Goal: Check status: Check status

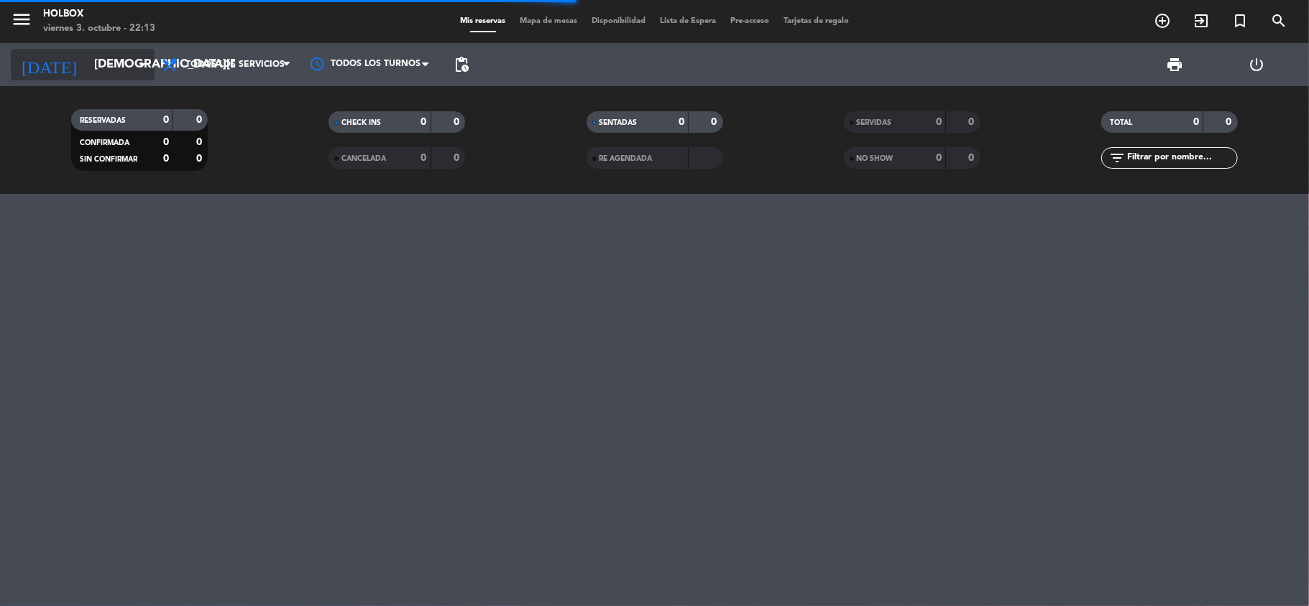
click at [121, 64] on input "[DEMOGRAPHIC_DATA][DATE]" at bounding box center [164, 65] width 155 height 28
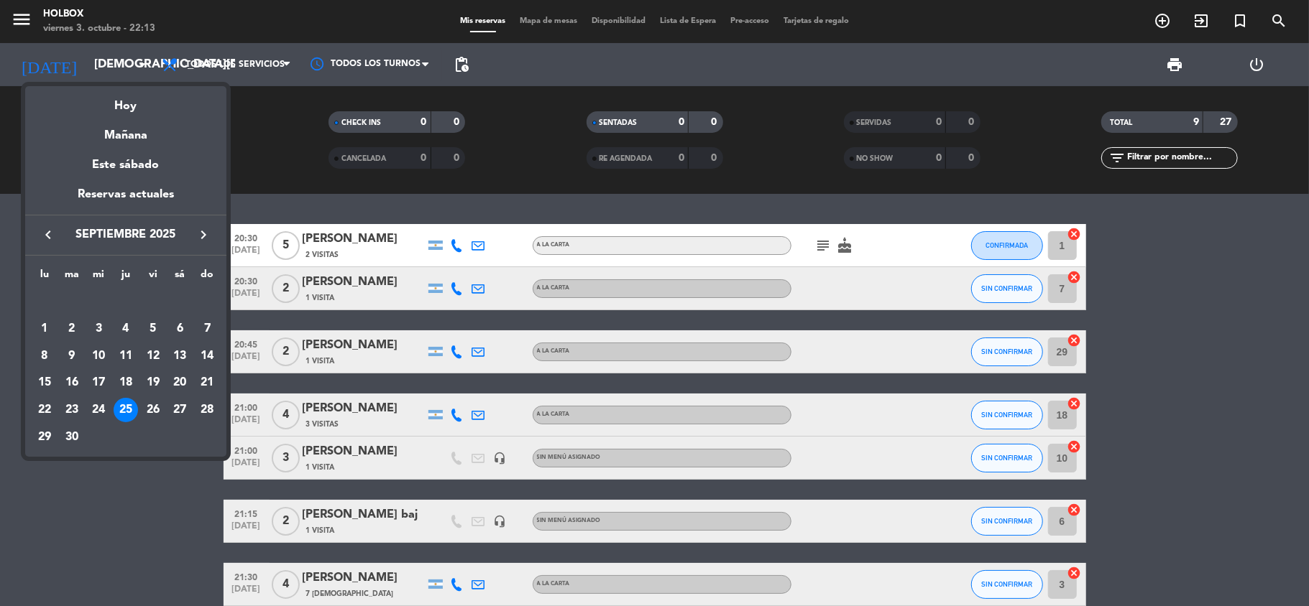
click at [203, 241] on icon "keyboard_arrow_right" at bounding box center [203, 234] width 17 height 17
click at [147, 331] on div "3" at bounding box center [153, 329] width 24 height 24
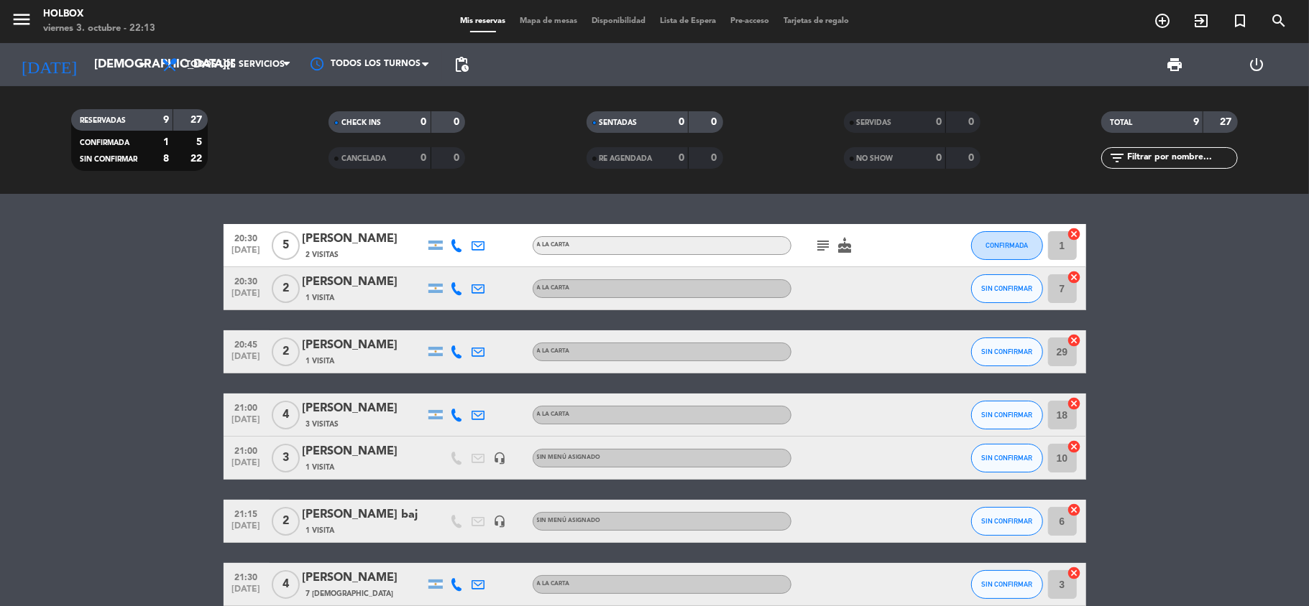
type input "[DATE]"
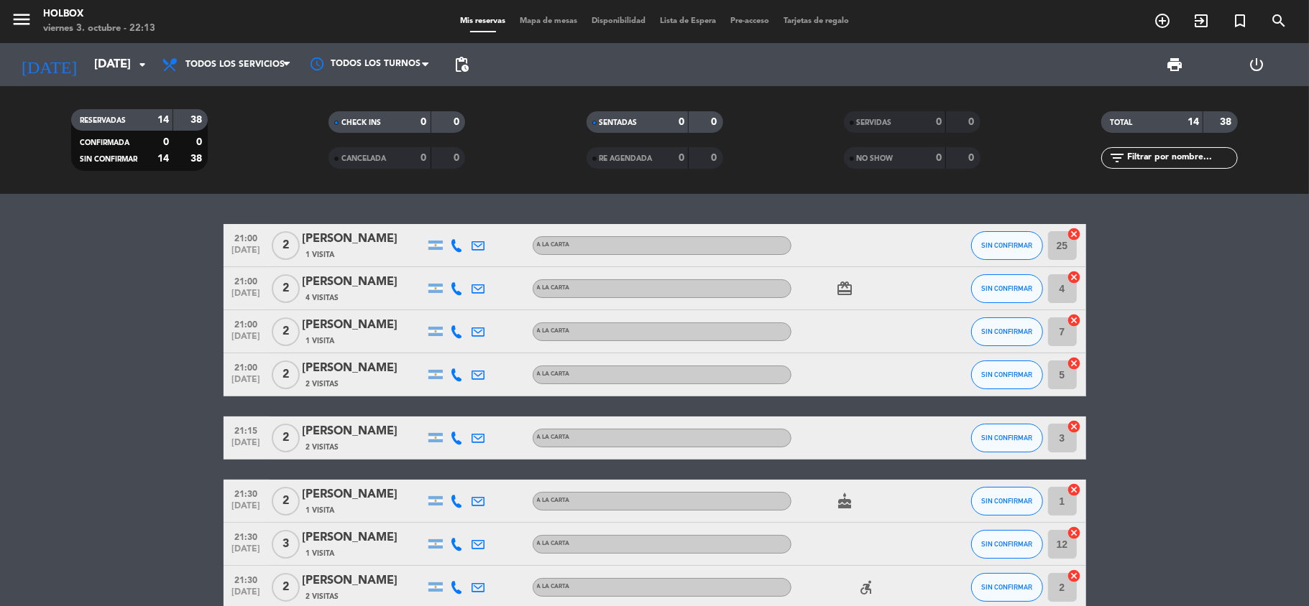
click at [846, 288] on icon "card_giftcard" at bounding box center [844, 288] width 17 height 17
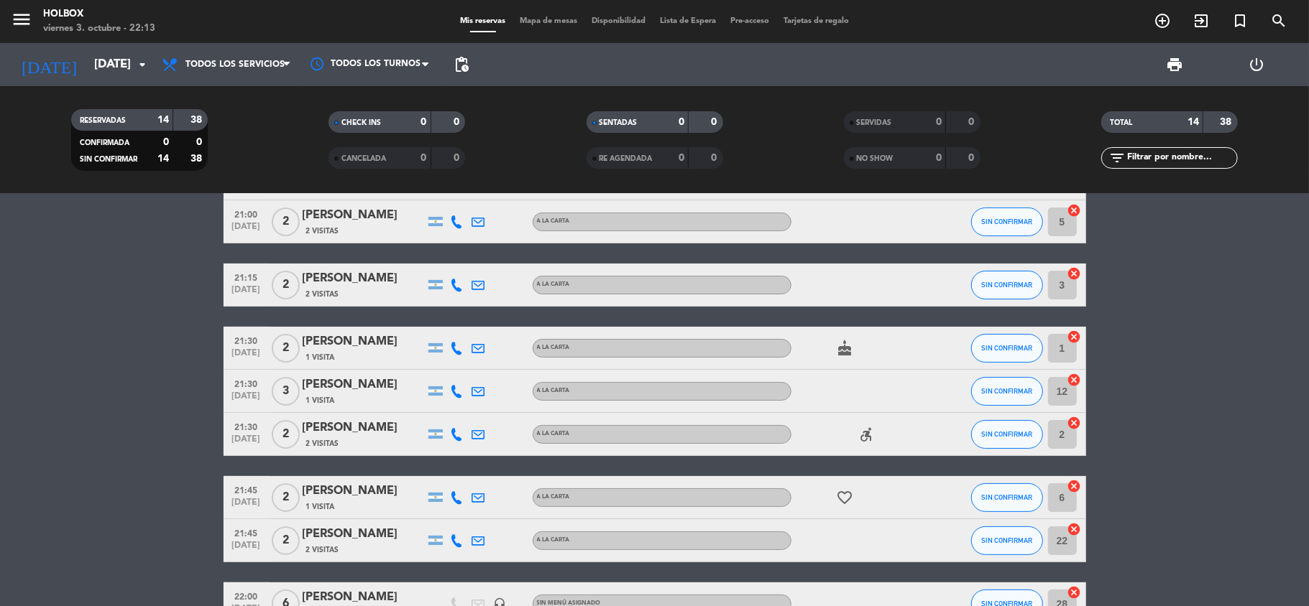
scroll to position [191, 0]
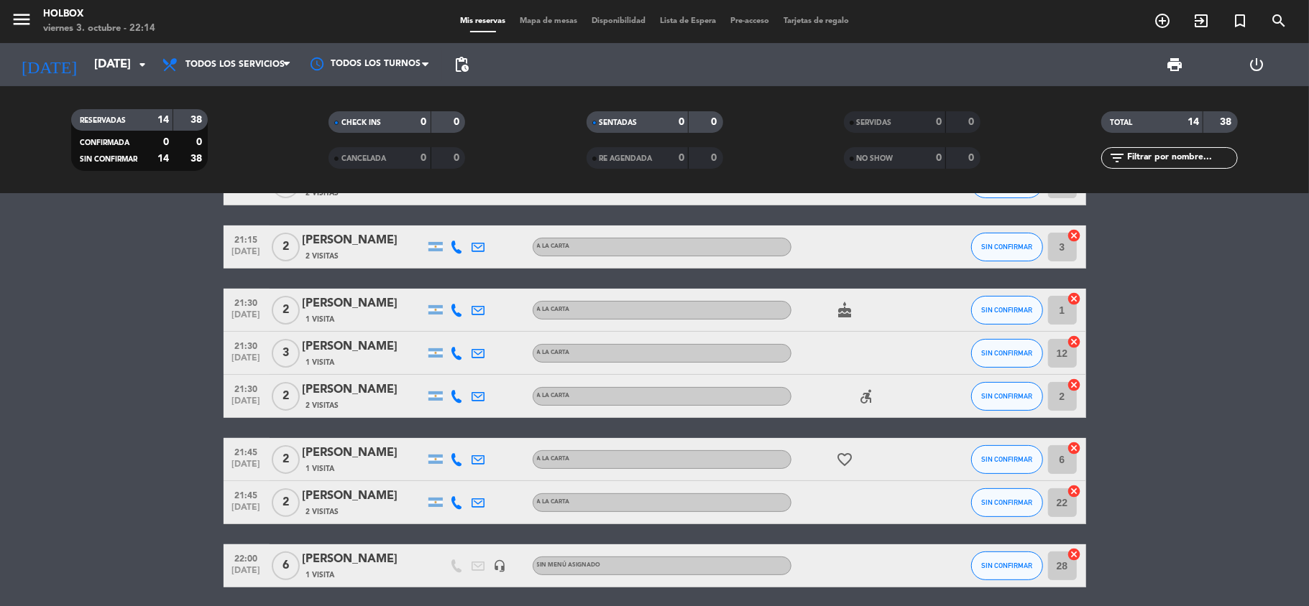
click at [834, 310] on span "cake" at bounding box center [845, 310] width 22 height 17
click at [848, 310] on icon "cake" at bounding box center [844, 310] width 17 height 17
click at [862, 402] on icon "accessible_forward" at bounding box center [866, 396] width 17 height 17
click at [841, 454] on icon "favorite_border" at bounding box center [844, 459] width 17 height 17
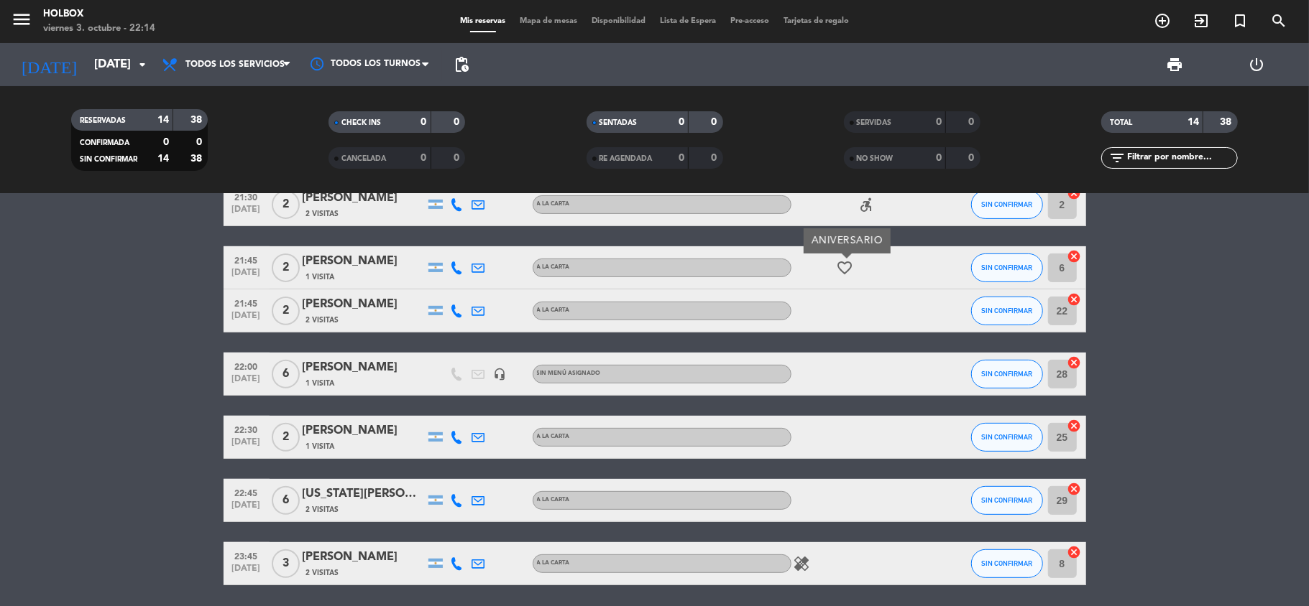
scroll to position [421, 0]
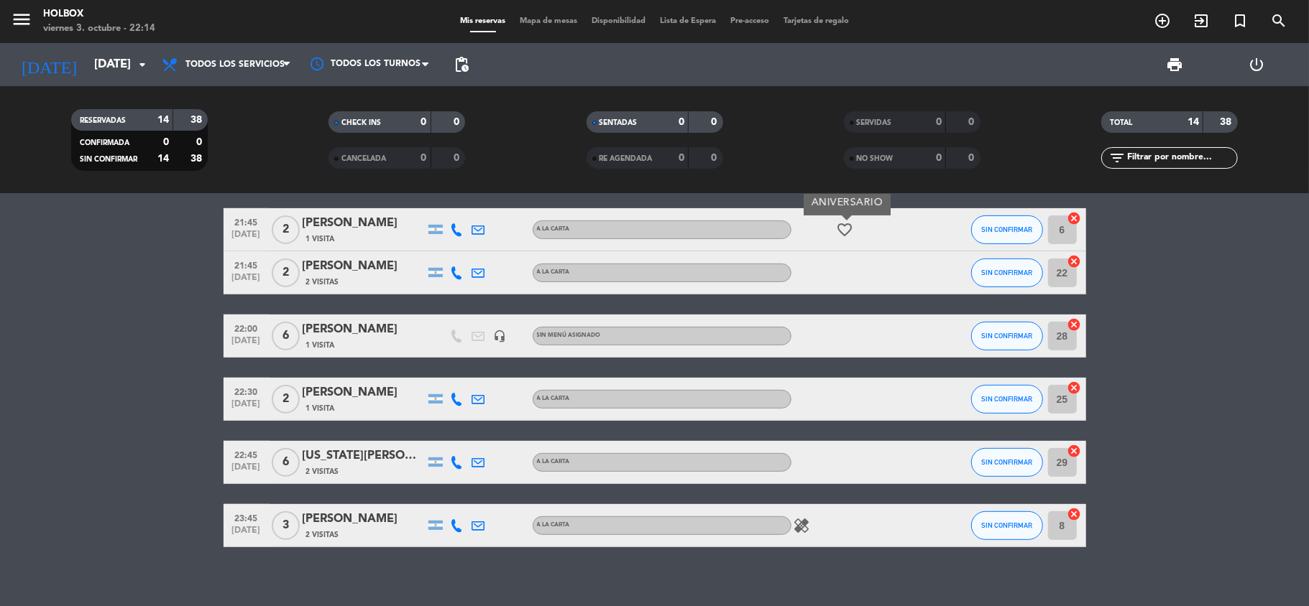
click at [800, 526] on icon "healing" at bounding box center [801, 525] width 17 height 17
click at [788, 576] on div "21:00 [DATE] 2 [PERSON_NAME] 1 Visita A LA CARTA SIN CONFIRMAR 25 cancel 21:00 …" at bounding box center [654, 400] width 1309 height 412
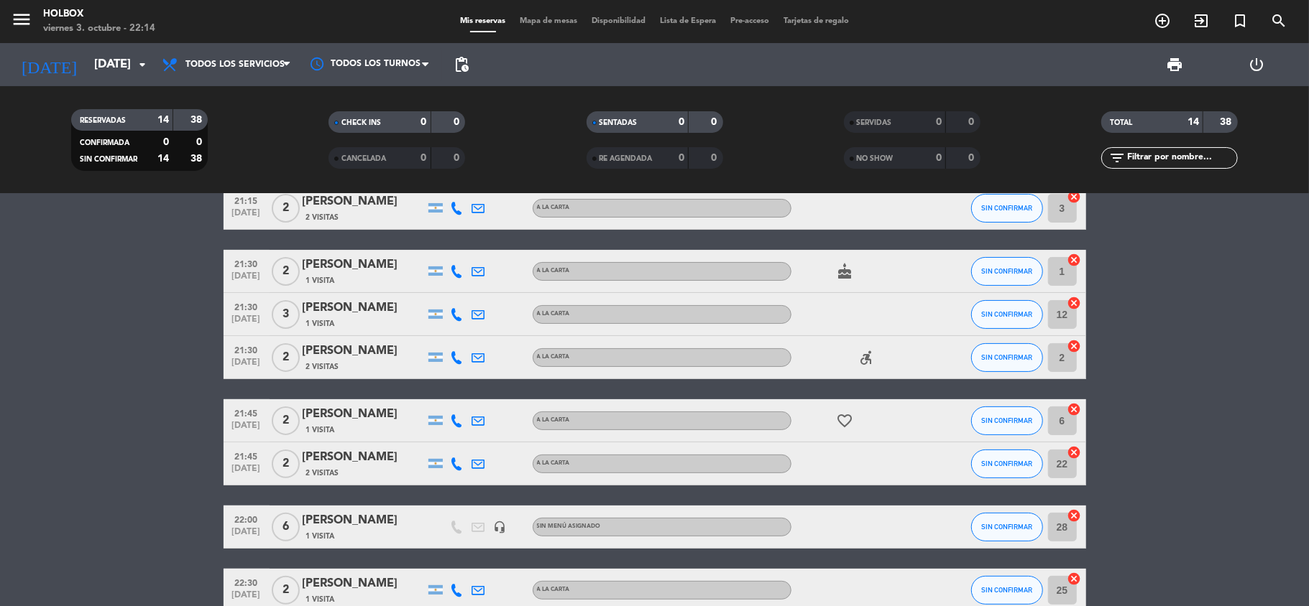
scroll to position [191, 0]
